Goal: Contribute content: Contribute content

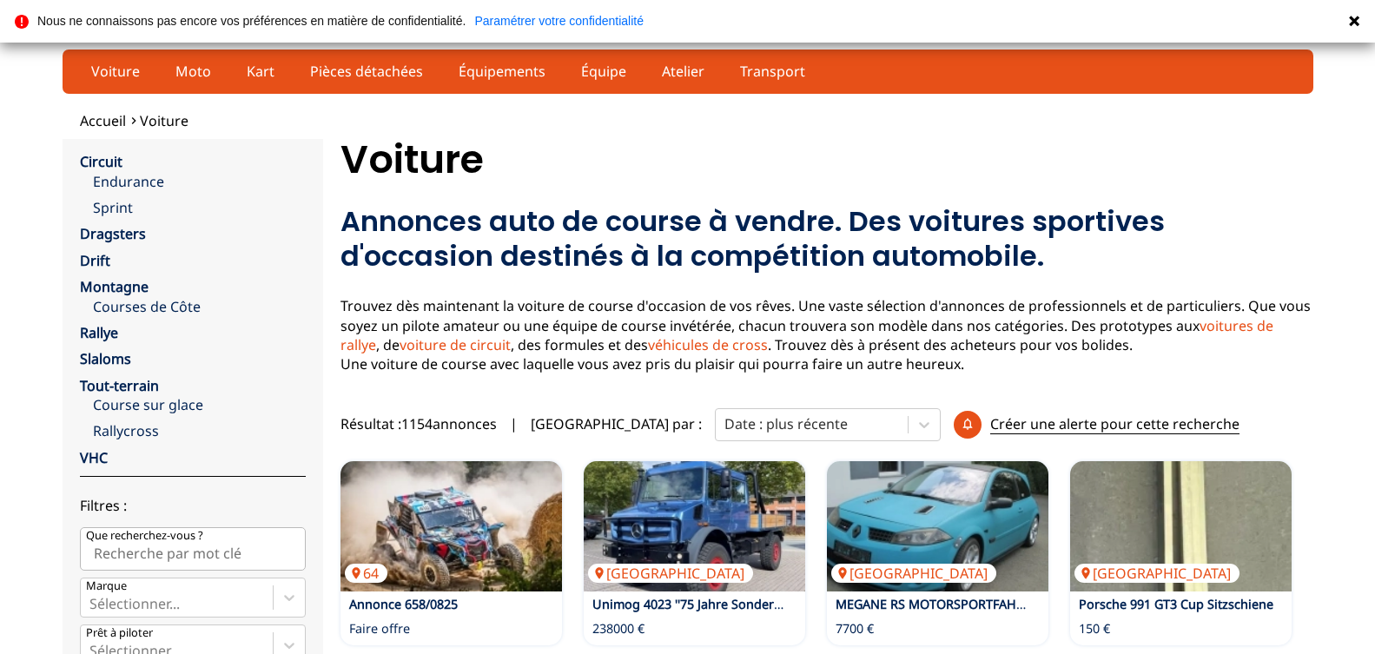
scroll to position [89, 0]
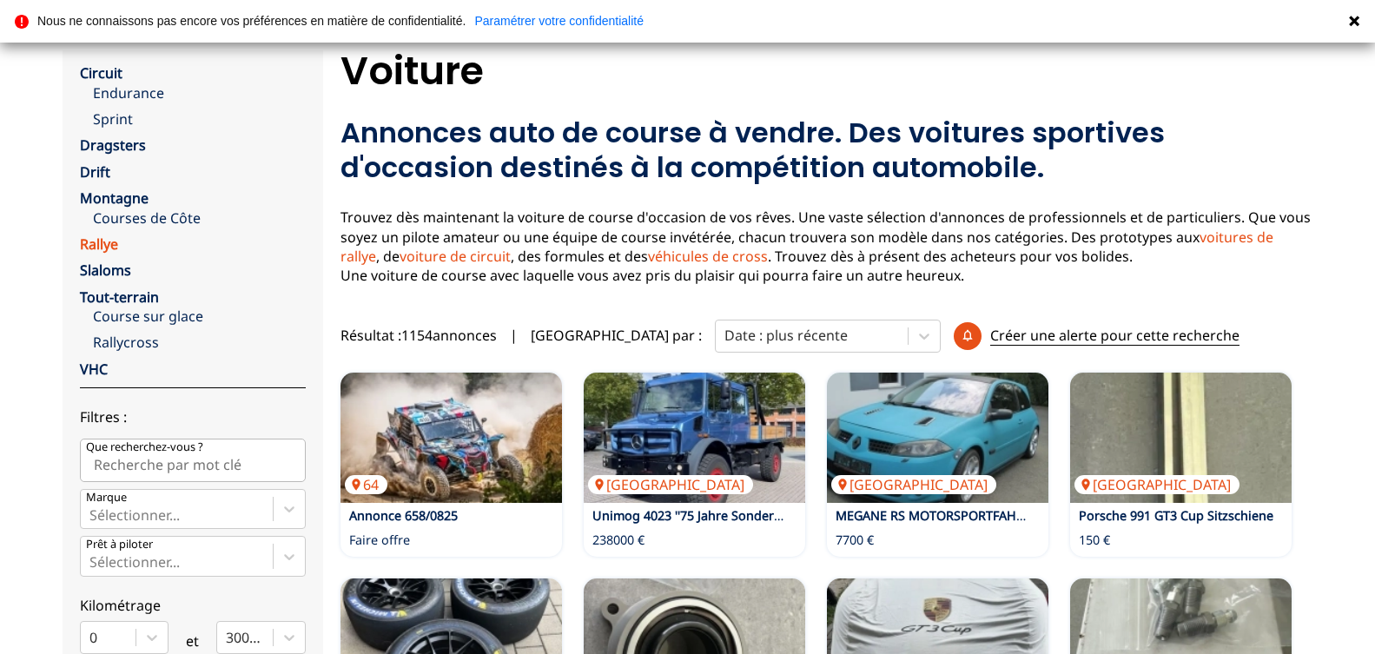
click at [109, 245] on link "Rallye" at bounding box center [99, 244] width 38 height 19
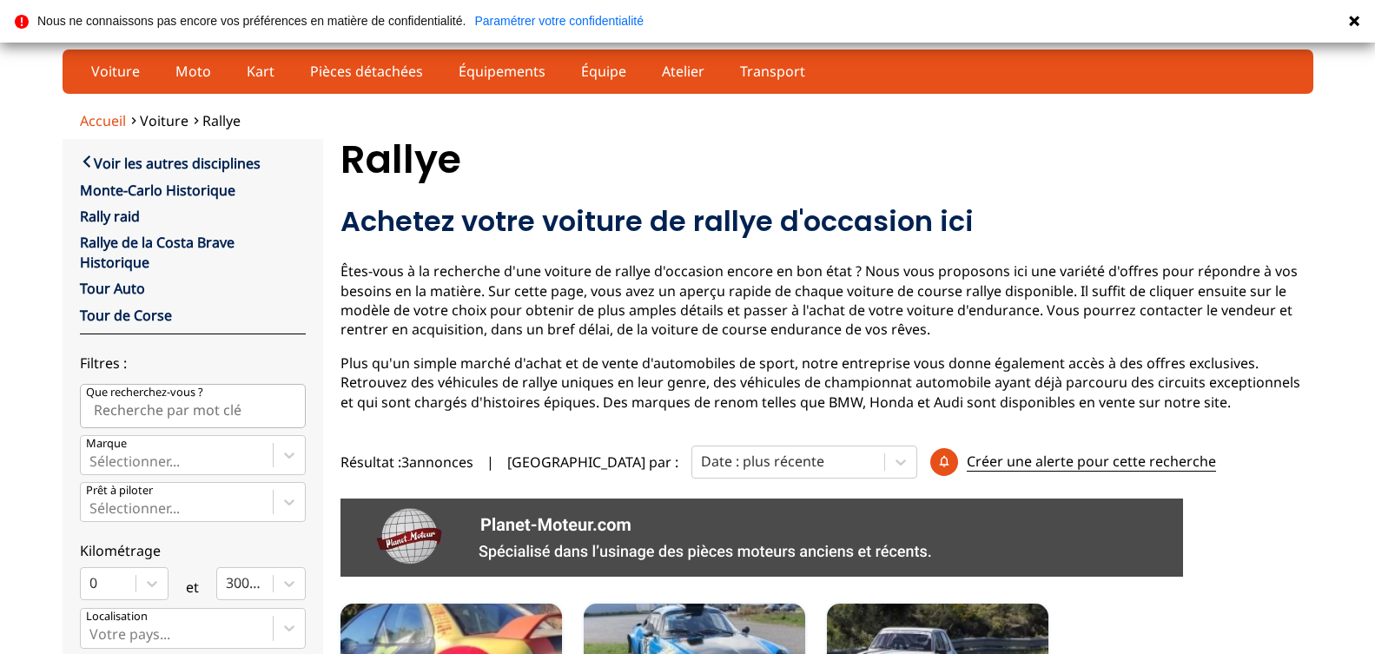
click at [95, 119] on span "Accueil" at bounding box center [103, 120] width 46 height 19
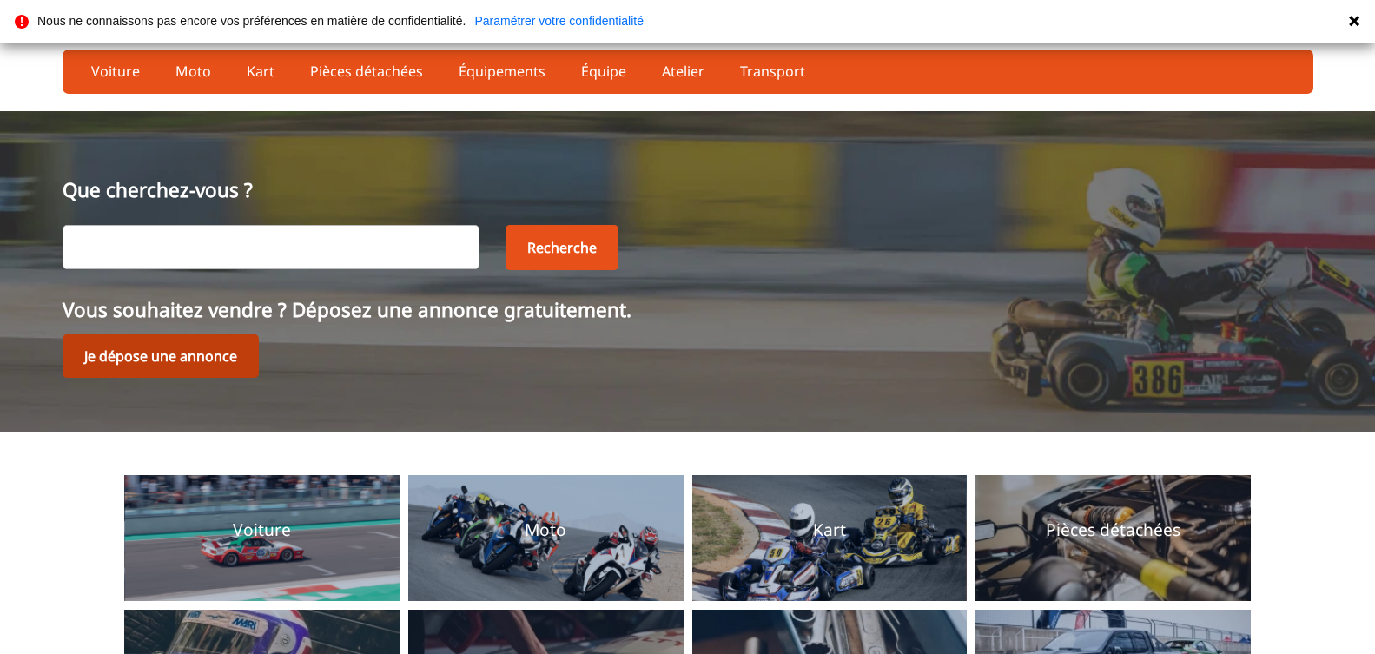
click at [198, 357] on link "Je dépose une annonce" at bounding box center [161, 355] width 196 height 43
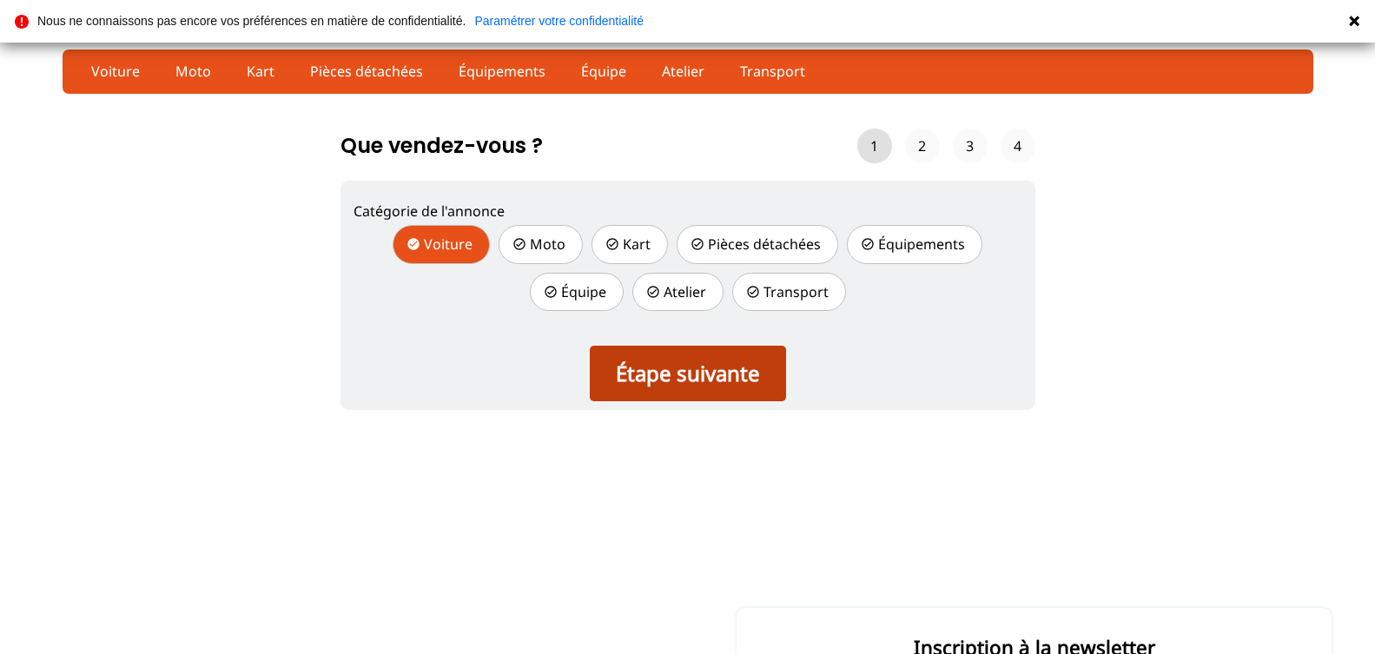
click at [716, 387] on div "Étape suivante" at bounding box center [688, 374] width 196 height 56
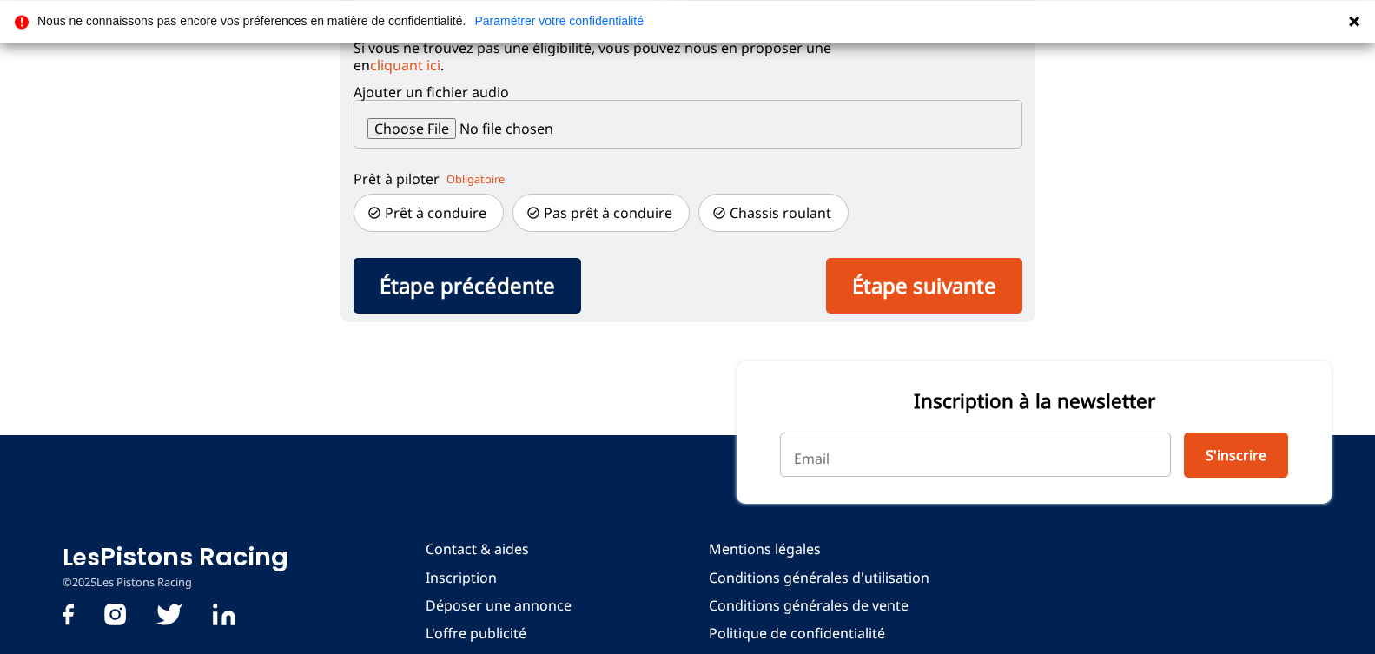
scroll to position [443, 0]
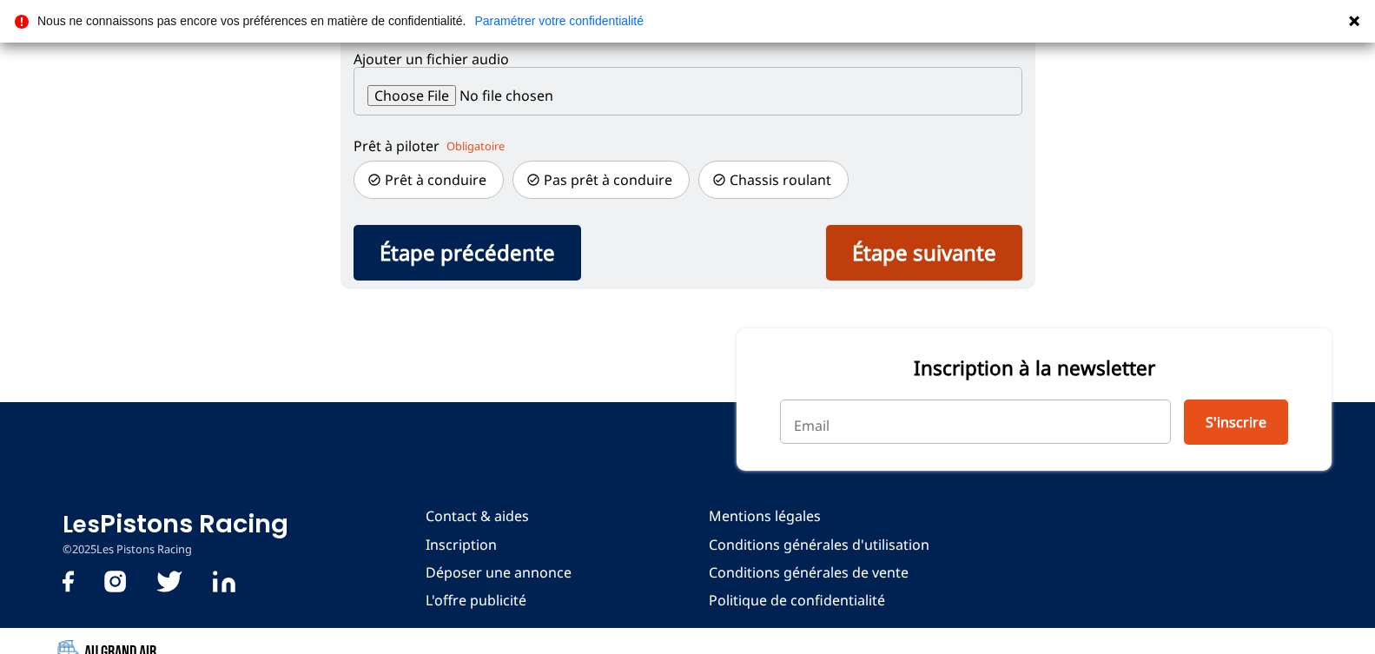
click at [940, 281] on div "Étape suivante" at bounding box center [924, 253] width 196 height 56
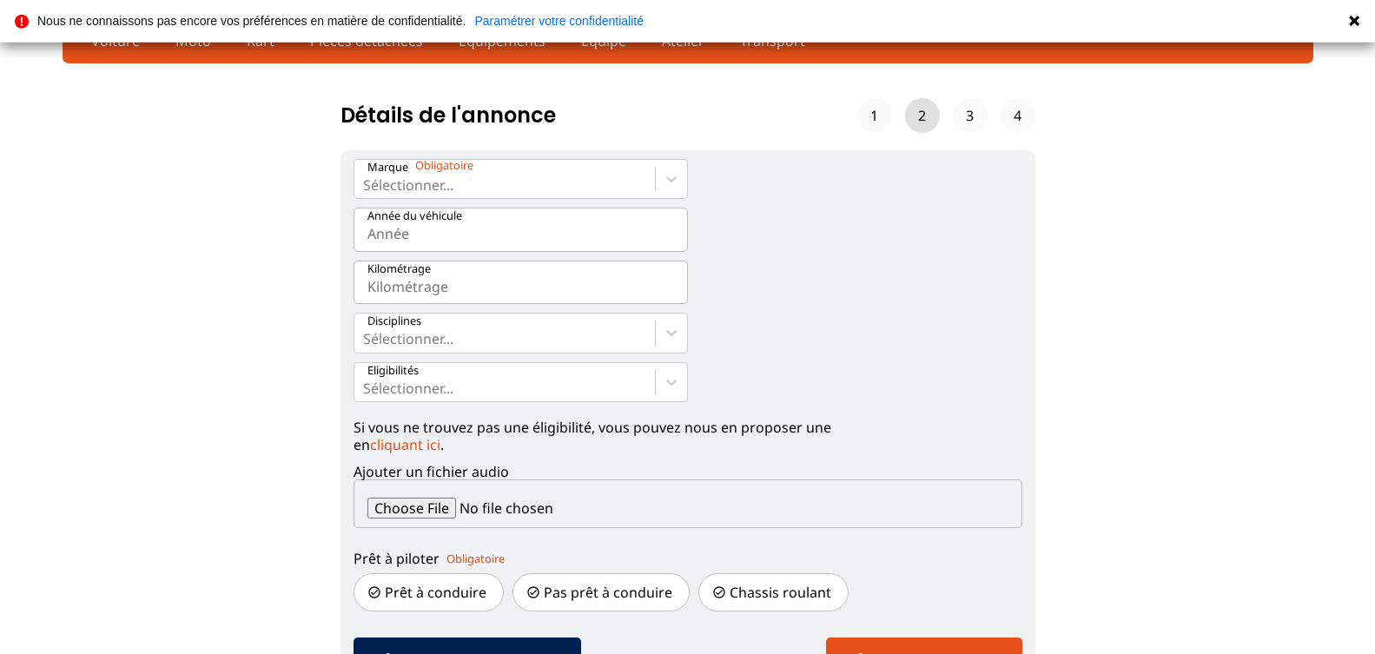
scroll to position [0, 0]
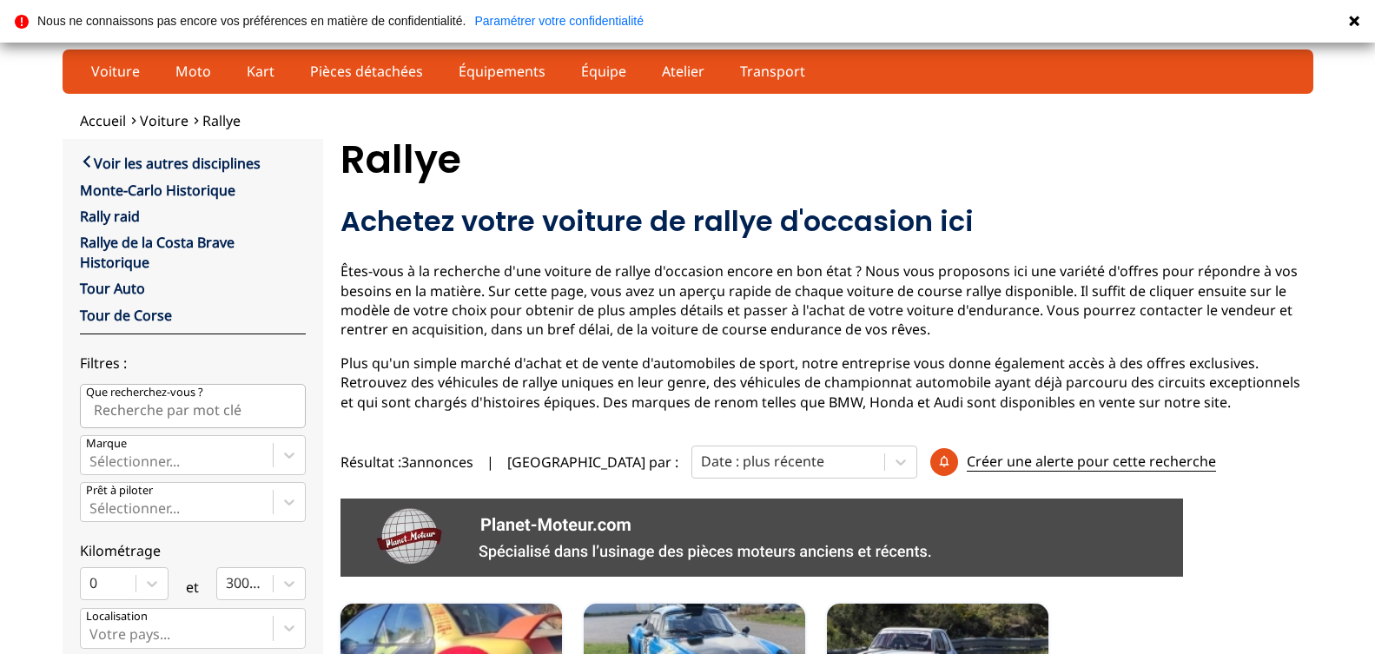
click at [17, 24] on icon at bounding box center [22, 22] width 14 height 14
